Goal: Information Seeking & Learning: Learn about a topic

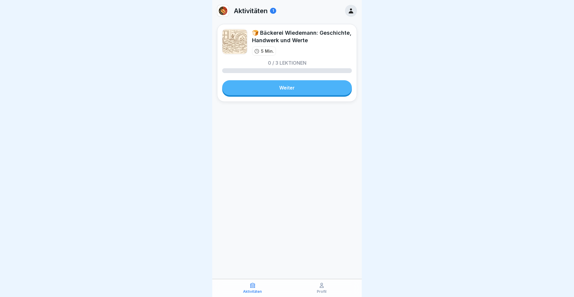
click at [291, 87] on link "Weiter" at bounding box center [287, 87] width 130 height 15
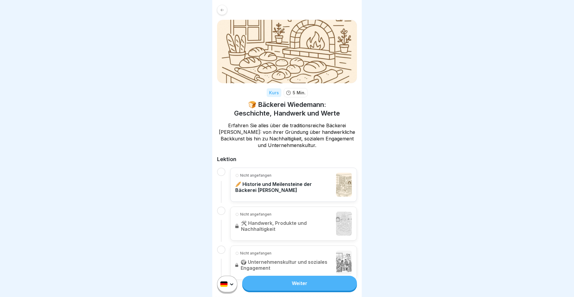
click at [296, 282] on link "Weiter" at bounding box center [299, 282] width 115 height 15
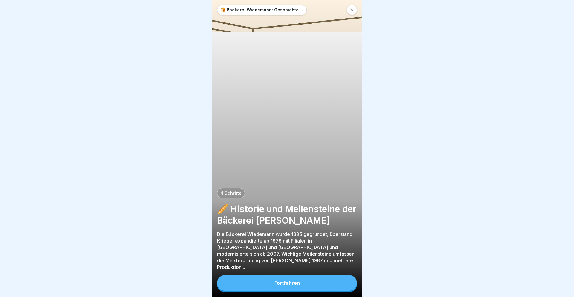
click at [275, 268] on p "Die Bäckerei Wiedemann wurde 1895 gegründet, überstand Kriege, expandierte ab 1…" at bounding box center [287, 250] width 140 height 39
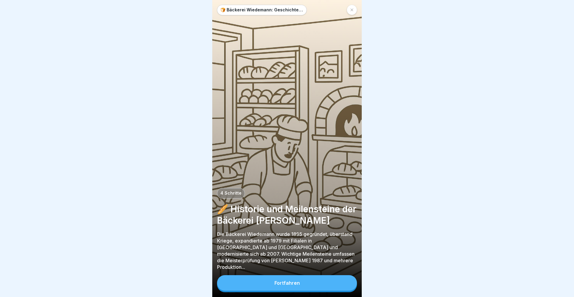
click at [279, 284] on div "Fortfahren" at bounding box center [286, 282] width 25 height 5
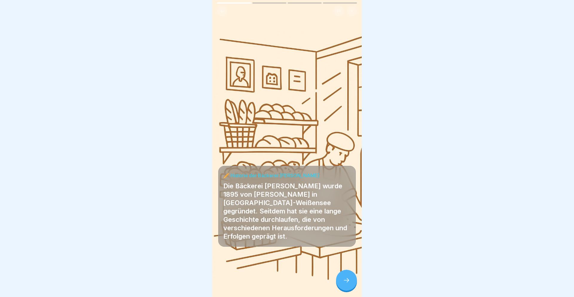
click at [342, 270] on div "🍞 Bäckerei Wiedemann: Geschichte, Handwerk und Werte 4 Schritte 🥖 Historie und …" at bounding box center [286, 148] width 149 height 297
click at [344, 277] on icon at bounding box center [346, 279] width 7 height 7
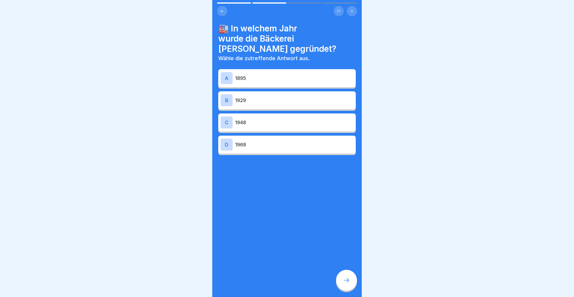
click at [268, 72] on div "A 1895" at bounding box center [287, 78] width 133 height 12
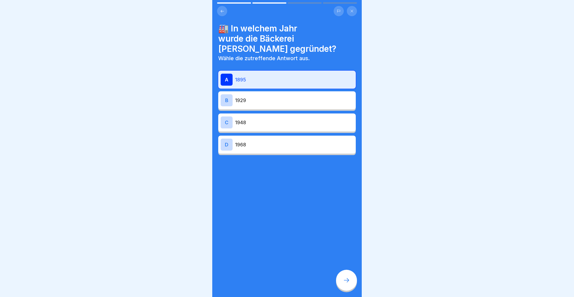
click at [350, 284] on div at bounding box center [346, 279] width 21 height 21
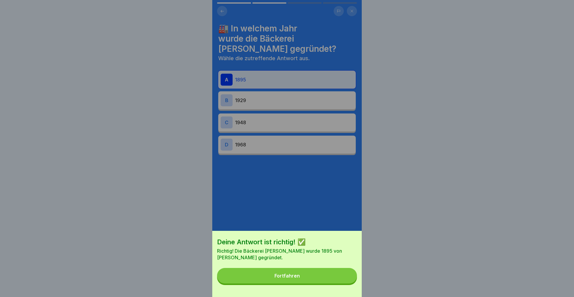
click at [333, 279] on button "Fortfahren" at bounding box center [287, 276] width 140 height 16
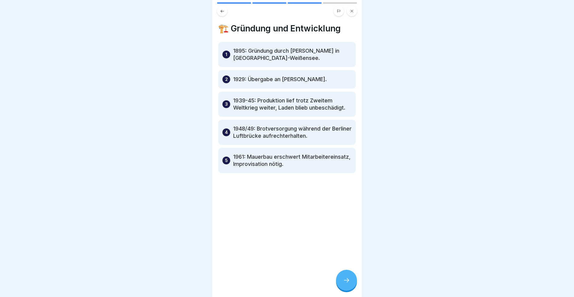
click at [347, 276] on div at bounding box center [346, 279] width 21 height 21
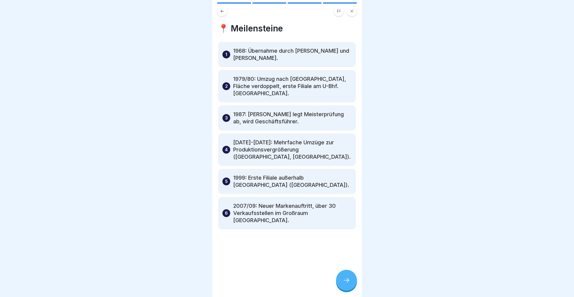
click at [347, 276] on div at bounding box center [346, 279] width 21 height 21
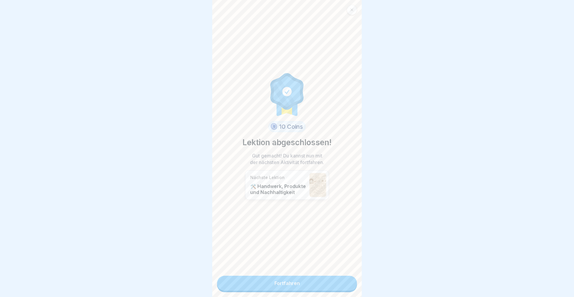
click at [321, 279] on link "Fortfahren" at bounding box center [287, 282] width 140 height 15
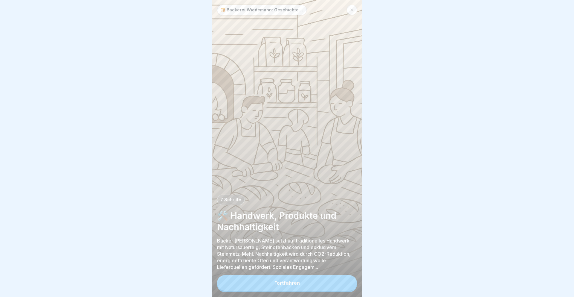
click at [321, 279] on button "Fortfahren" at bounding box center [287, 283] width 140 height 16
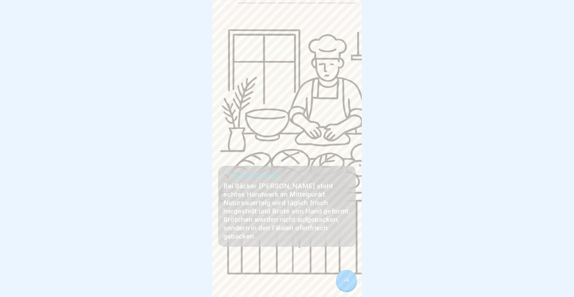
click at [353, 280] on div at bounding box center [346, 279] width 21 height 21
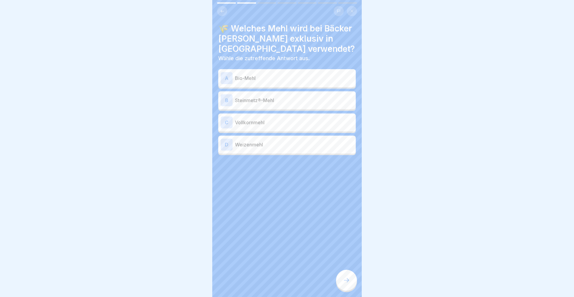
click at [285, 103] on p "Steinmetz®-Mehl" at bounding box center [294, 100] width 118 height 7
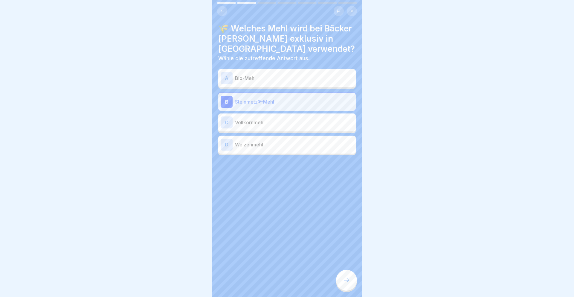
click at [347, 282] on icon at bounding box center [346, 279] width 7 height 7
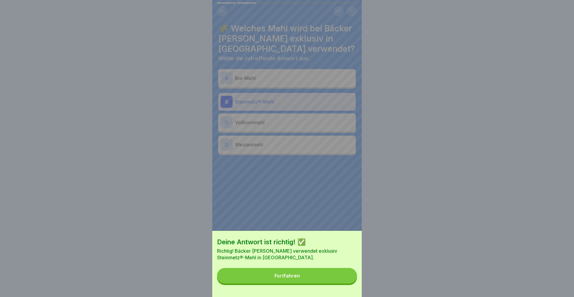
click at [338, 281] on button "Fortfahren" at bounding box center [287, 276] width 140 height 16
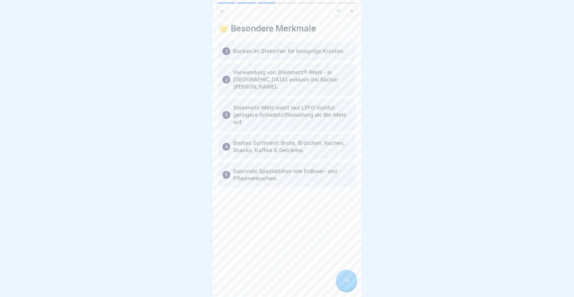
click at [338, 281] on div at bounding box center [346, 279] width 21 height 21
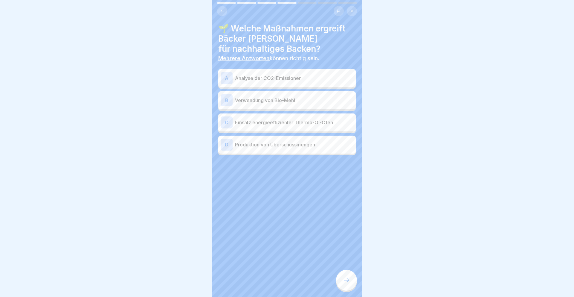
click at [272, 79] on p "Analyse der CO2-Emissionen" at bounding box center [294, 77] width 118 height 7
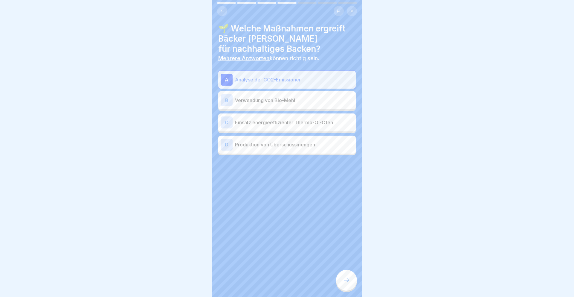
click at [282, 126] on div "C Einsatz energieeffizienter Thermo-Öl-Öfen" at bounding box center [287, 122] width 133 height 12
click at [347, 284] on div at bounding box center [346, 279] width 21 height 21
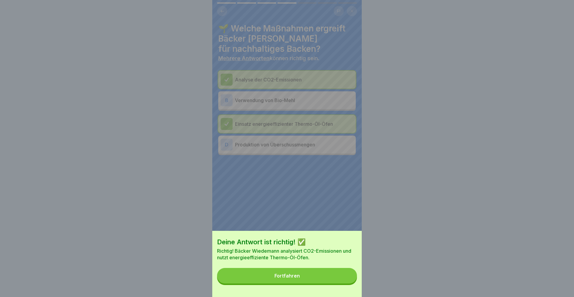
click at [332, 274] on button "Fortfahren" at bounding box center [287, 276] width 140 height 16
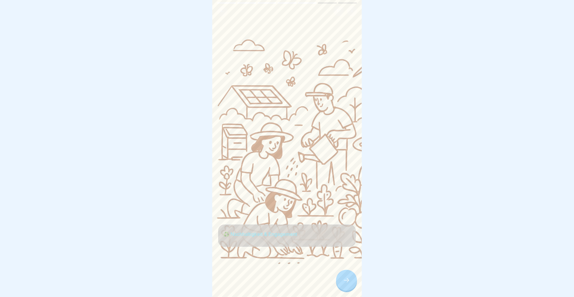
click at [344, 280] on icon at bounding box center [346, 279] width 7 height 7
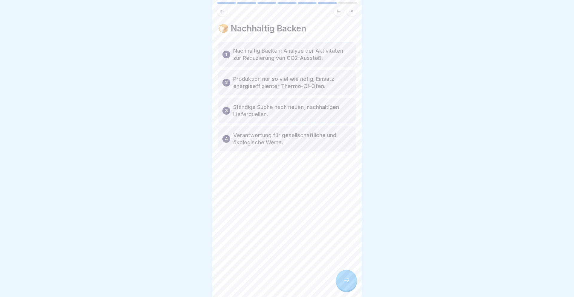
click at [344, 280] on icon at bounding box center [346, 279] width 7 height 7
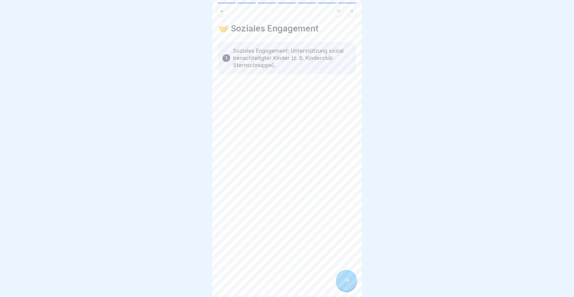
click at [344, 280] on icon at bounding box center [346, 279] width 7 height 7
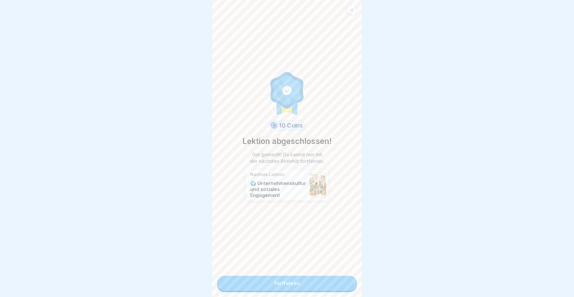
click at [289, 280] on link "Fortfahren" at bounding box center [287, 282] width 140 height 15
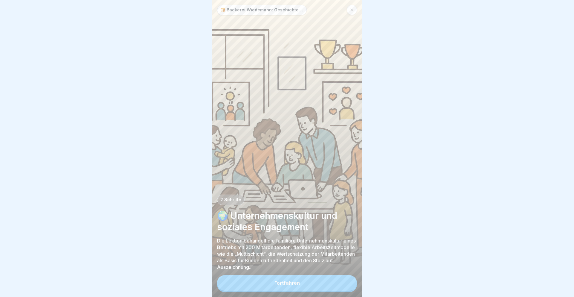
click at [289, 280] on div "Fortfahren" at bounding box center [286, 282] width 25 height 5
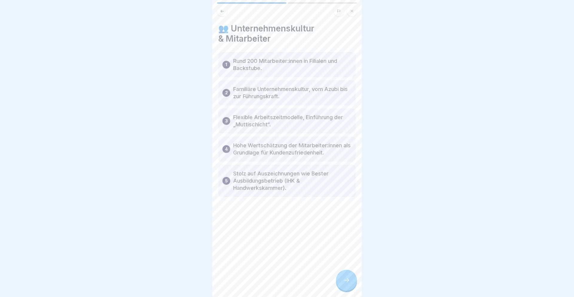
click at [347, 281] on icon at bounding box center [346, 279] width 7 height 7
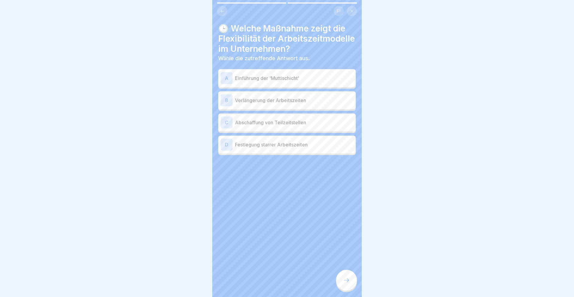
click at [302, 80] on p "Einführung der 'Muttischicht'" at bounding box center [294, 77] width 118 height 7
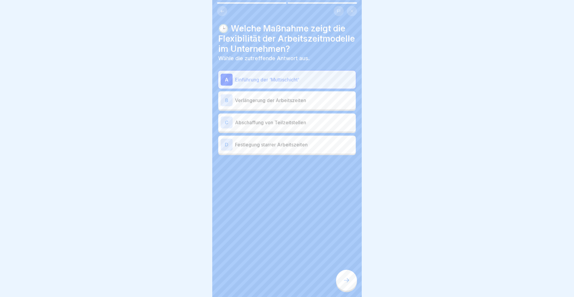
click at [297, 122] on p "Abschaffung von Teilzeitstellen" at bounding box center [294, 122] width 118 height 7
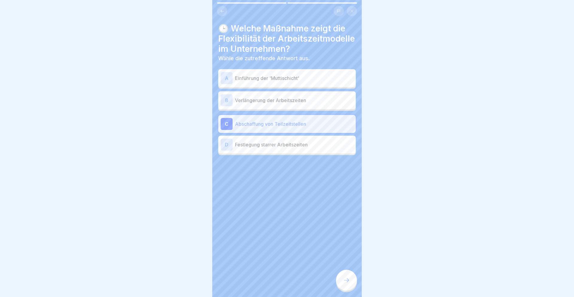
click at [292, 71] on div "A Einführung der 'Muttischicht'" at bounding box center [287, 78] width 138 height 18
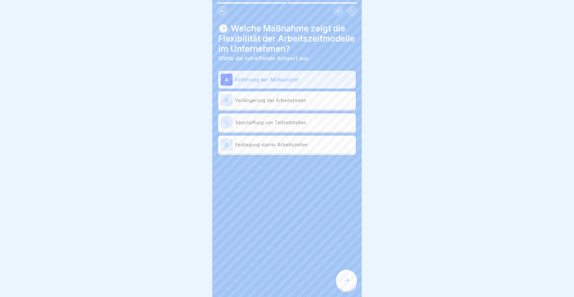
click at [345, 280] on icon at bounding box center [346, 279] width 7 height 7
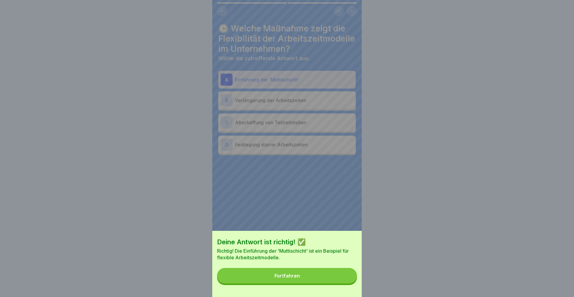
click at [340, 277] on button "Fortfahren" at bounding box center [287, 276] width 140 height 16
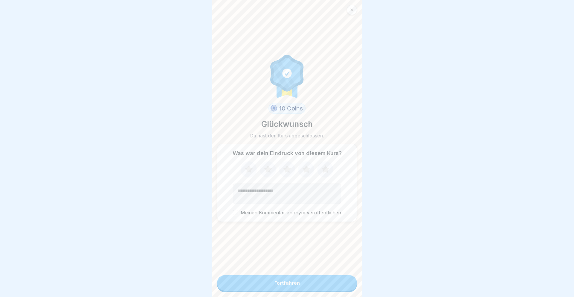
click at [327, 166] on icon at bounding box center [326, 169] width 16 height 16
click at [293, 189] on textarea "Kommentar (optional)" at bounding box center [287, 193] width 108 height 20
type textarea "**********"
click at [309, 170] on icon at bounding box center [306, 169] width 16 height 16
click at [280, 285] on div "Fortfahren" at bounding box center [286, 282] width 25 height 5
